Goal: Use online tool/utility: Utilize a website feature to perform a specific function

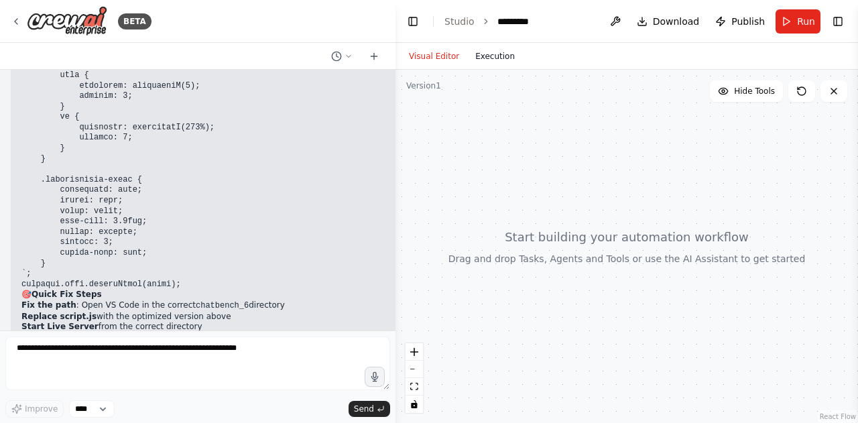
click at [499, 62] on button "Execution" at bounding box center [495, 56] width 56 height 16
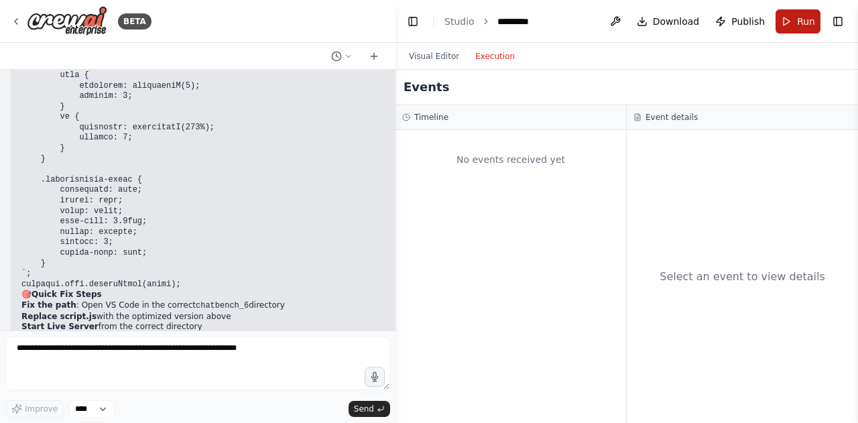
click at [793, 22] on button "Run" at bounding box center [798, 21] width 45 height 24
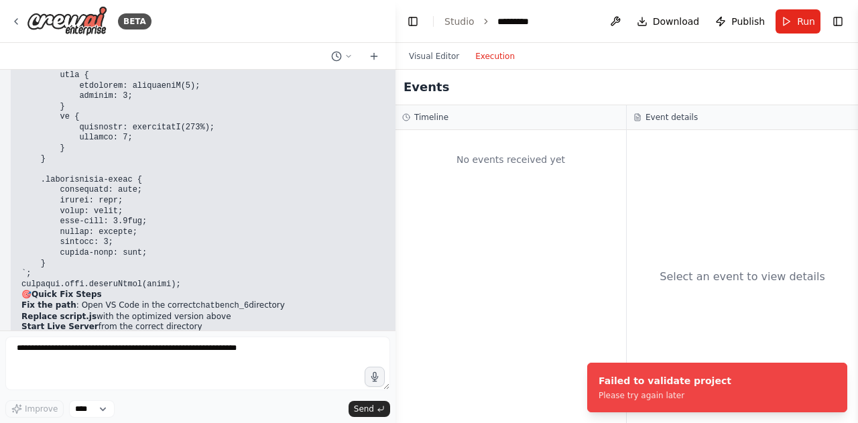
click at [547, 190] on div "No events received yet" at bounding box center [511, 276] width 231 height 293
